Goal: Information Seeking & Learning: Learn about a topic

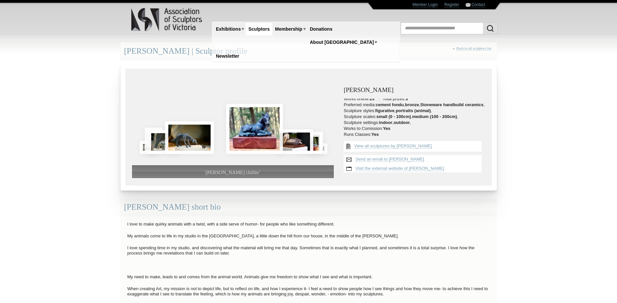
click at [243, 173] on span "Clydie chillin’" at bounding box center [232, 172] width 55 height 5
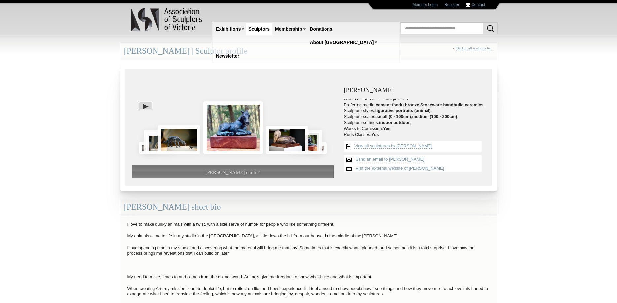
click at [231, 171] on span "Clydie chillin’" at bounding box center [232, 172] width 55 height 5
click at [147, 108] on div at bounding box center [146, 106] width 14 height 9
click at [220, 133] on img at bounding box center [233, 126] width 60 height 52
click at [275, 139] on img at bounding box center [287, 139] width 43 height 28
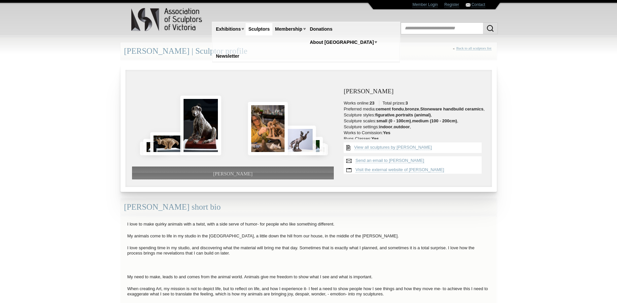
scroll to position [8, 0]
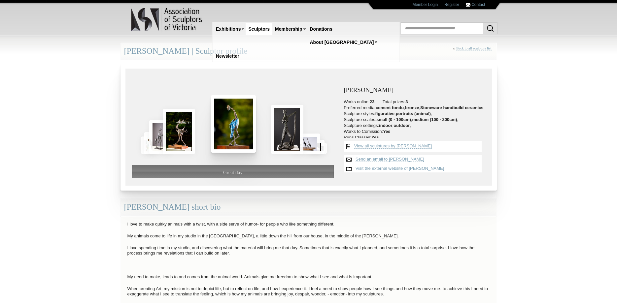
click at [239, 126] on img at bounding box center [234, 123] width 46 height 57
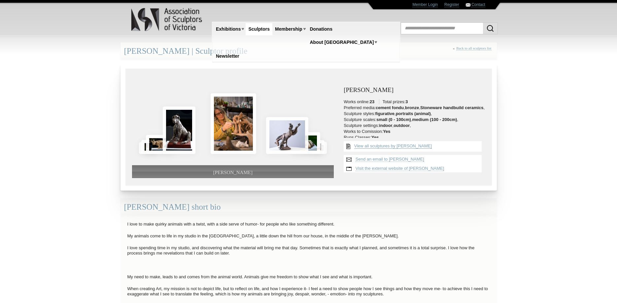
click at [401, 147] on link "View all sculptures by [PERSON_NAME]" at bounding box center [393, 146] width 78 height 5
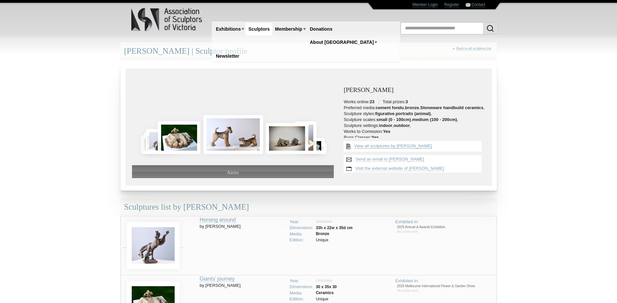
click at [375, 146] on link "View all sculptures by [PERSON_NAME]" at bounding box center [393, 146] width 78 height 5
